Goal: Transaction & Acquisition: Purchase product/service

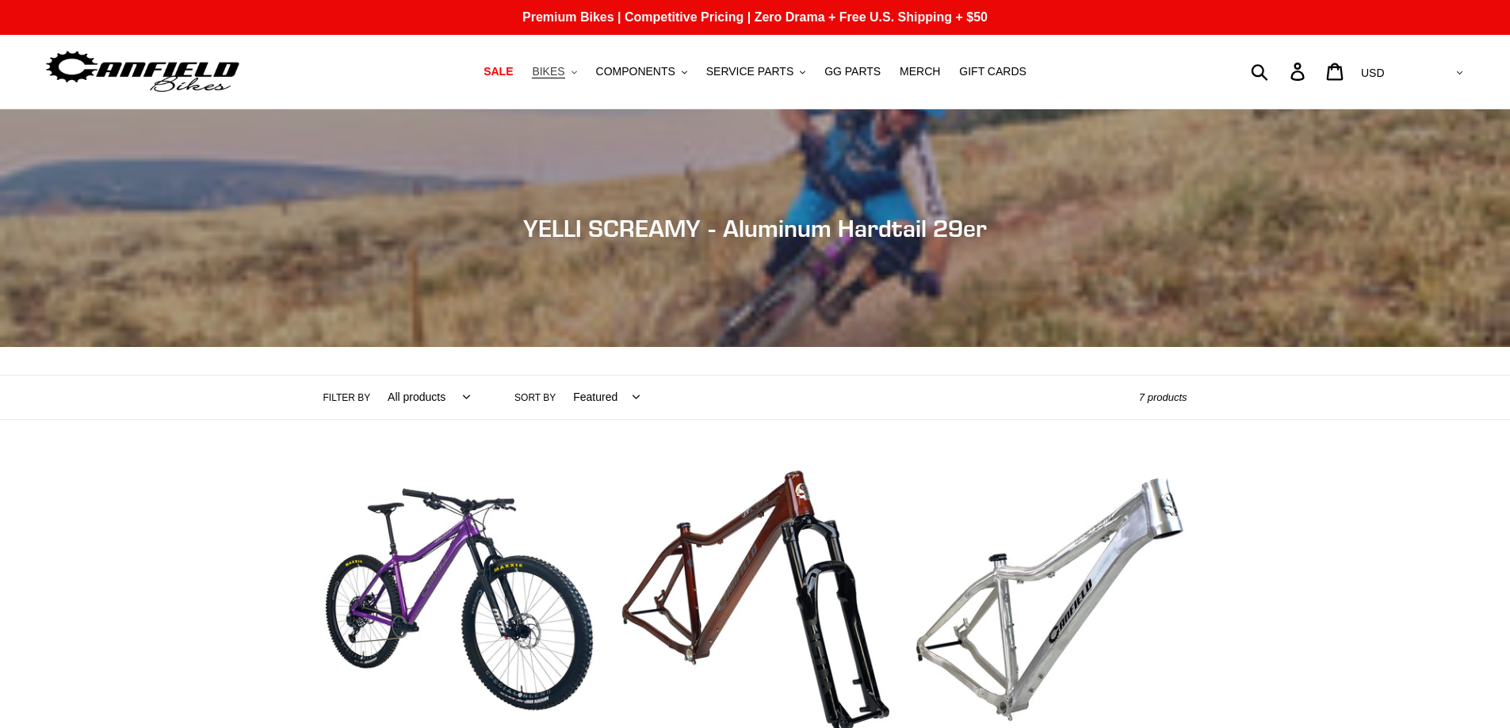
click at [564, 71] on span "BIKES" at bounding box center [548, 71] width 32 height 13
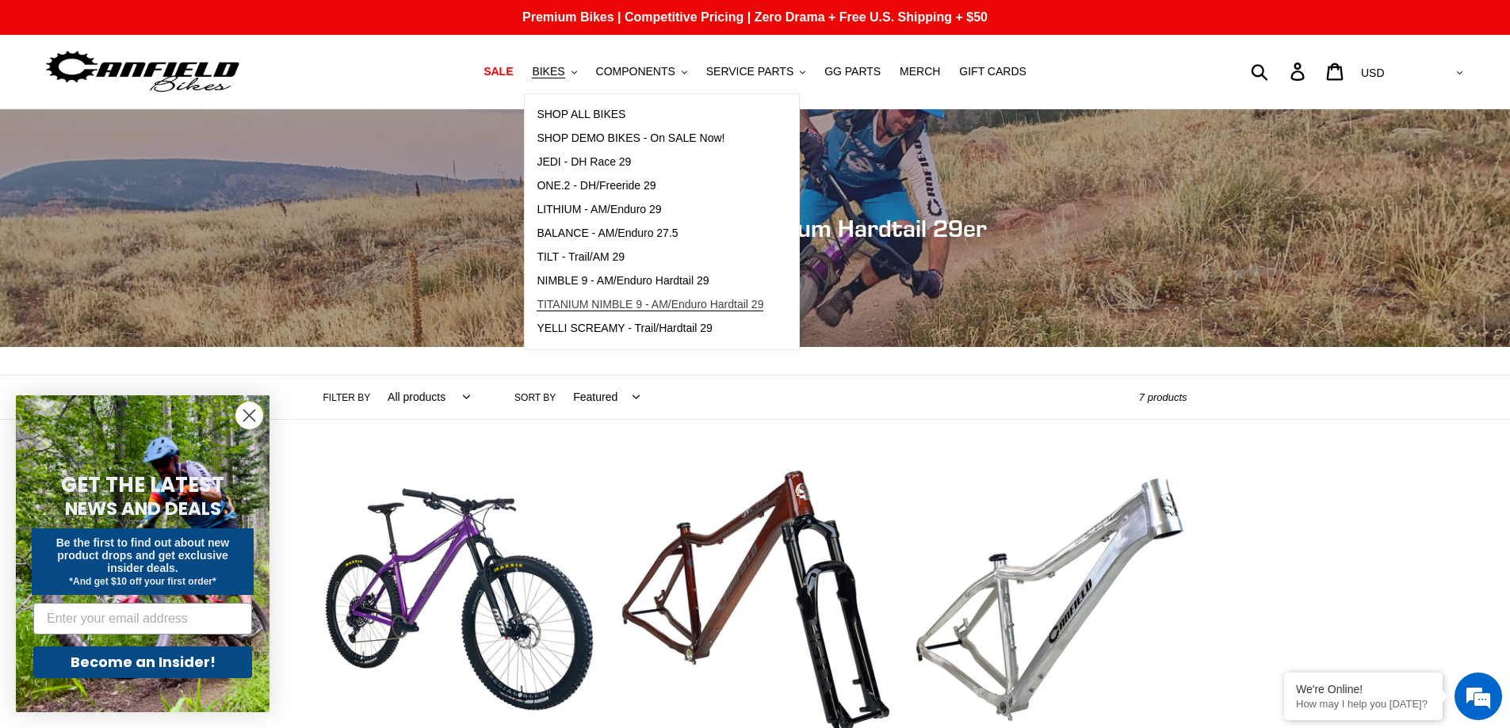
click at [673, 305] on span "TITANIUM NIMBLE 9 - AM/Enduro Hardtail 29" at bounding box center [649, 304] width 227 height 13
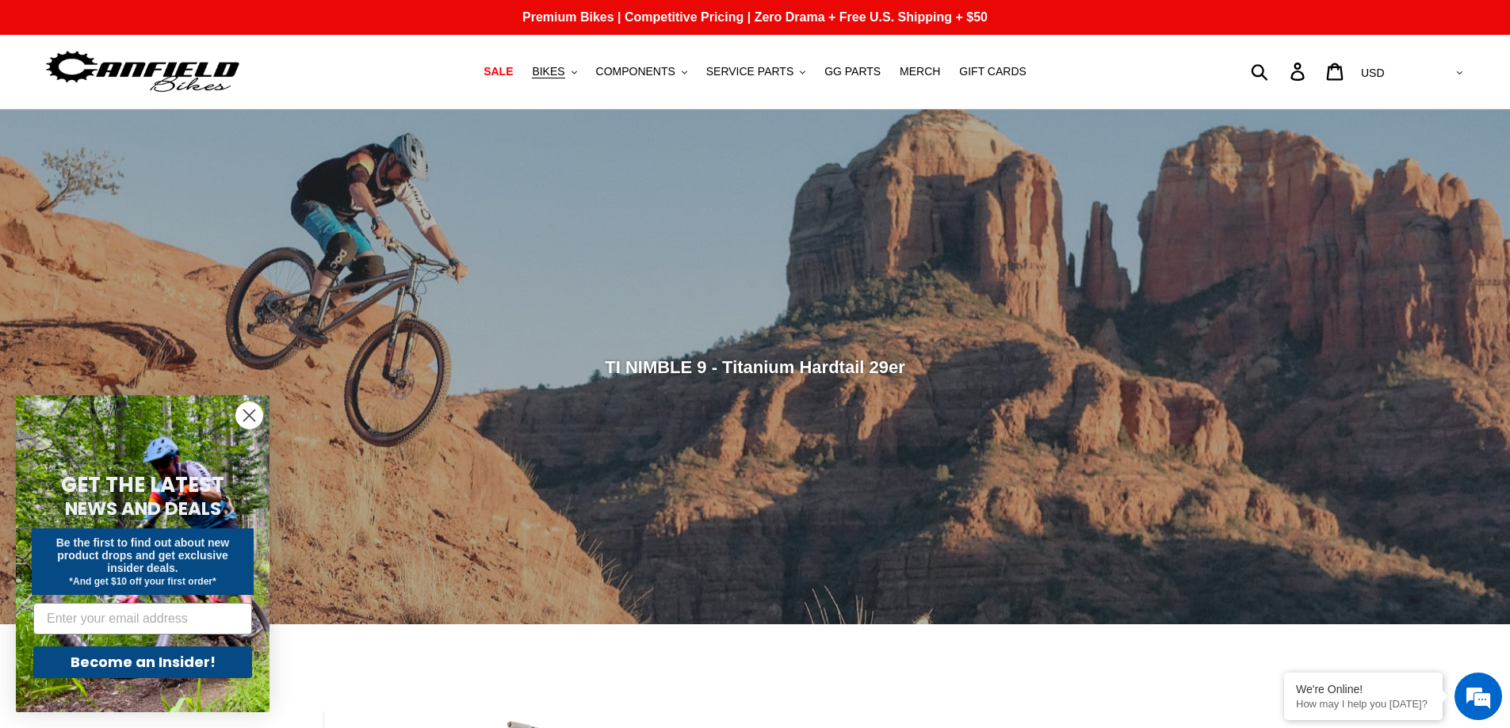
click at [250, 415] on icon "Close dialog" at bounding box center [249, 415] width 11 height 11
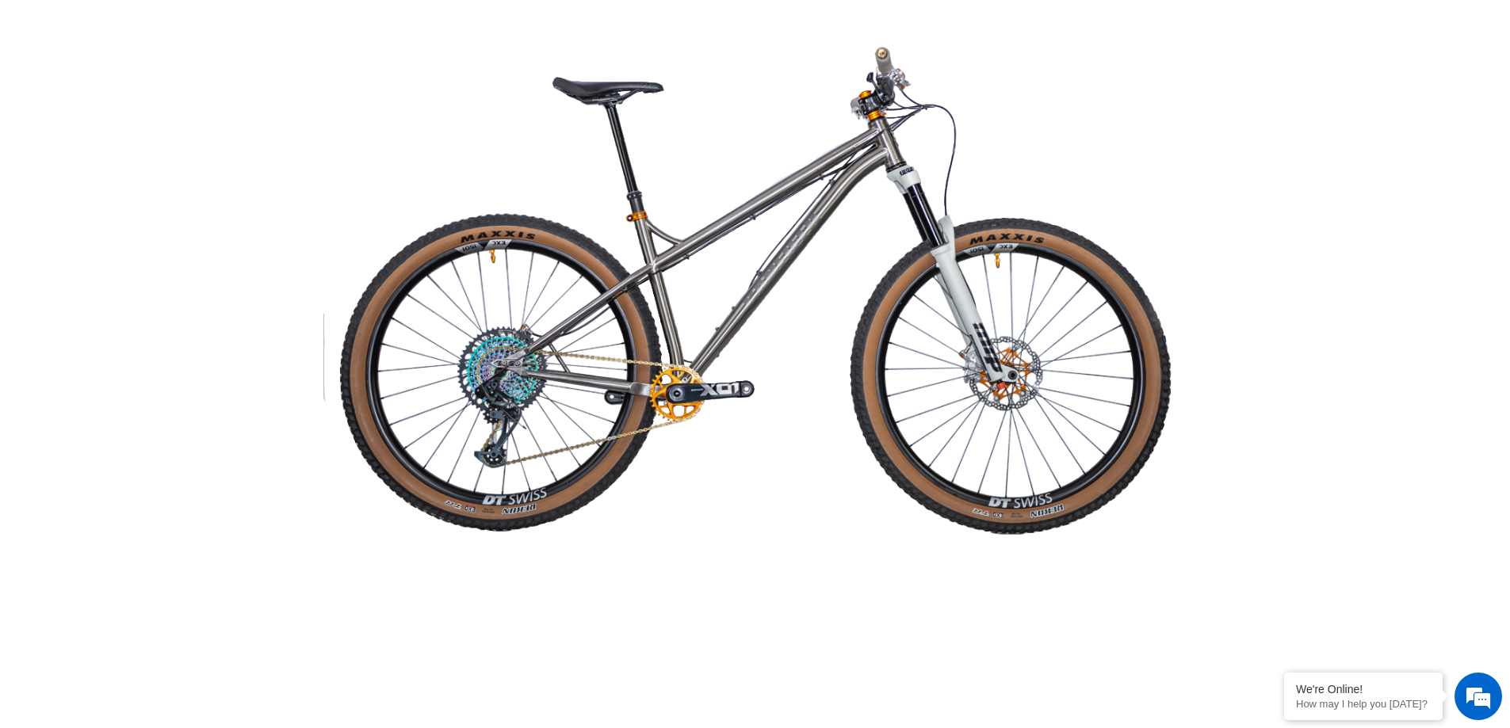
scroll to position [3090, 0]
